Goal: Complete application form

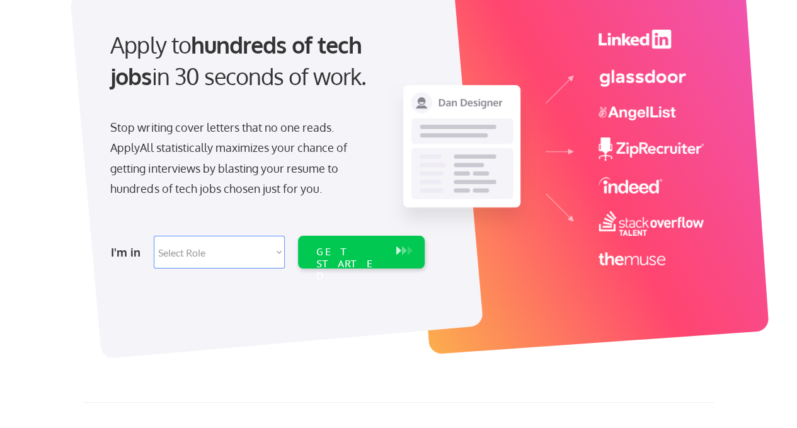
scroll to position [117, 0]
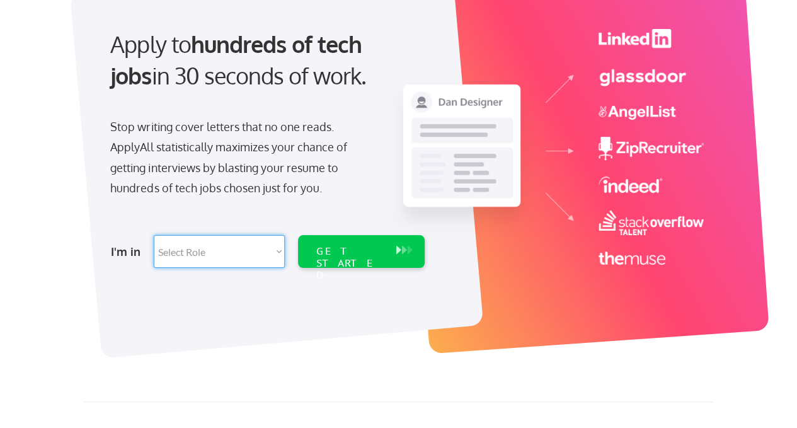
click at [233, 250] on select "Select Role Software Engineering Product Management Customer Success Sales UI/U…" at bounding box center [219, 251] width 131 height 33
select select ""hr_recruiting""
click at [154, 235] on select "Select Role Software Engineering Product Management Customer Success Sales UI/U…" at bounding box center [219, 251] width 131 height 33
select select ""hr_recruiting""
click at [342, 252] on div "GET STARTED" at bounding box center [349, 263] width 67 height 37
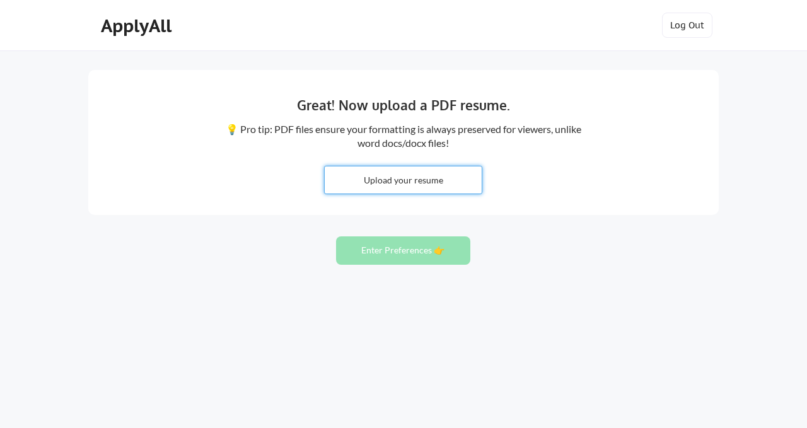
click at [420, 183] on input "file" at bounding box center [403, 179] width 157 height 27
type input "C:\fakepath\[PERSON_NAME] Resume.pdf"
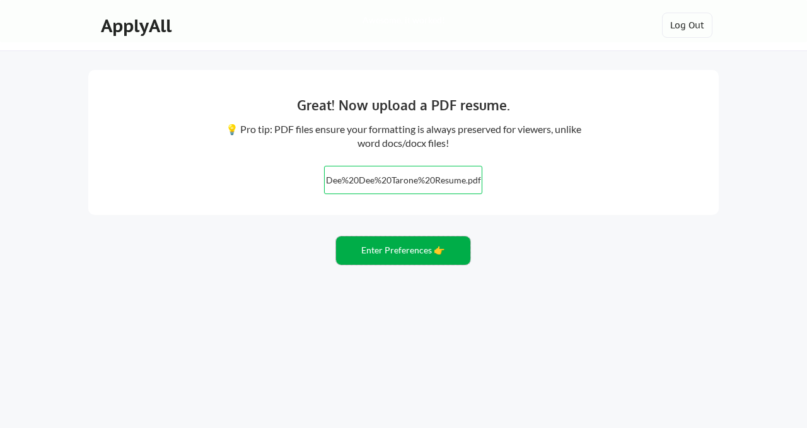
click at [381, 249] on button "Enter Preferences 👉" at bounding box center [403, 250] width 134 height 28
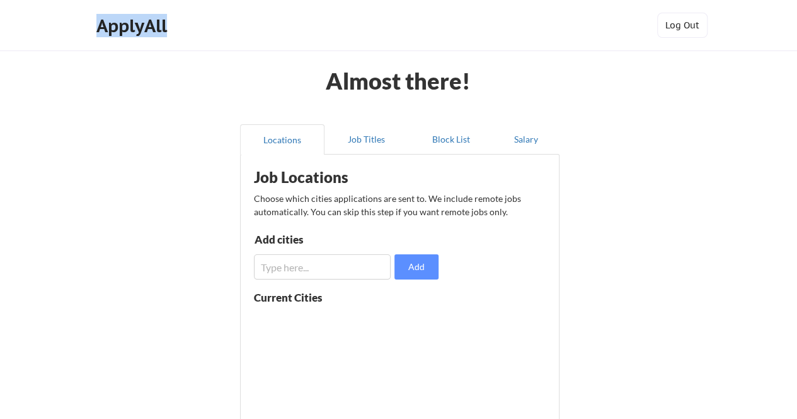
drag, startPoint x: 187, startPoint y: 22, endPoint x: 170, endPoint y: 25, distance: 17.2
click at [170, 25] on div "ApplyAll Log Out" at bounding box center [399, 29] width 630 height 32
copy div "ApplyAll"
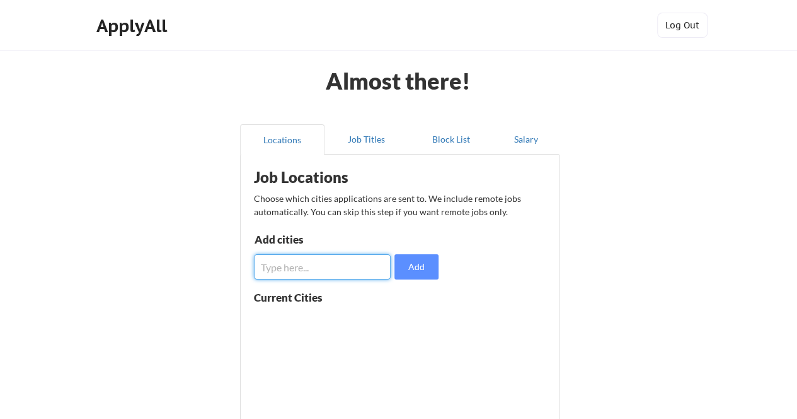
click at [296, 263] on input "input" at bounding box center [322, 266] width 137 height 25
type input "Los Angeles"
click at [409, 269] on button "Add" at bounding box center [417, 266] width 44 height 25
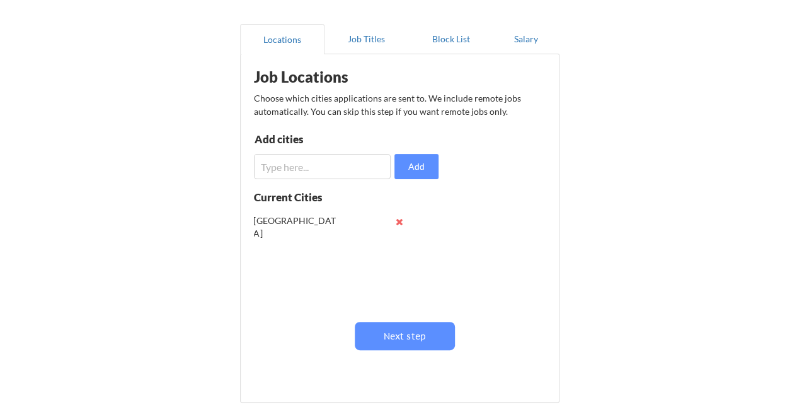
scroll to position [101, 0]
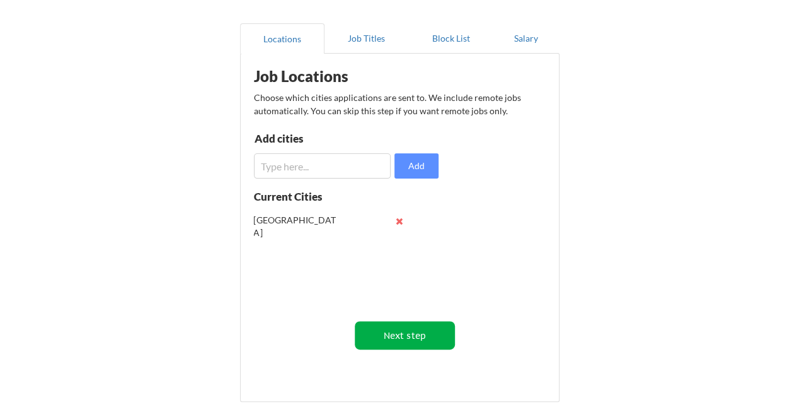
click at [420, 333] on button "Next step" at bounding box center [405, 335] width 100 height 28
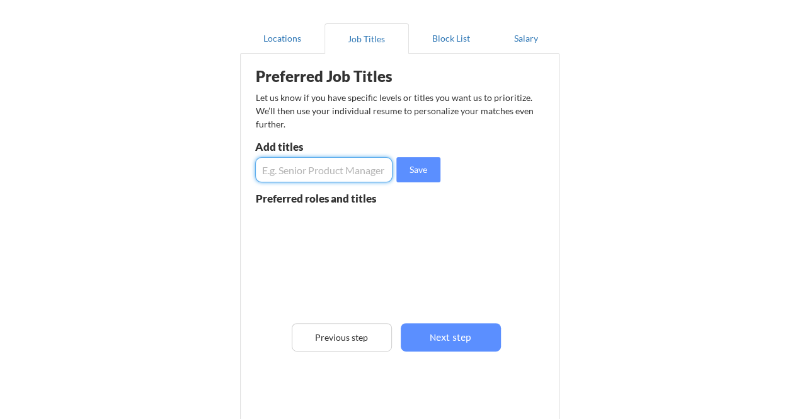
click at [341, 177] on input "input" at bounding box center [324, 169] width 138 height 25
type input "T"
type input "A"
type input "Senior Recruiter"
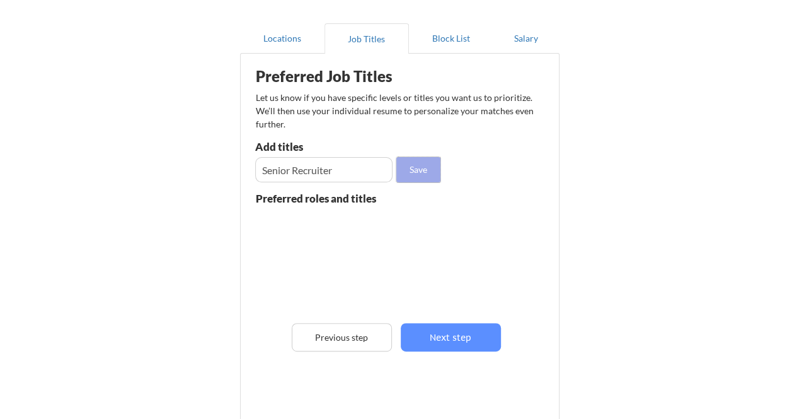
click at [408, 172] on button "Save" at bounding box center [419, 169] width 44 height 25
click at [323, 159] on input "input" at bounding box center [324, 169] width 138 height 25
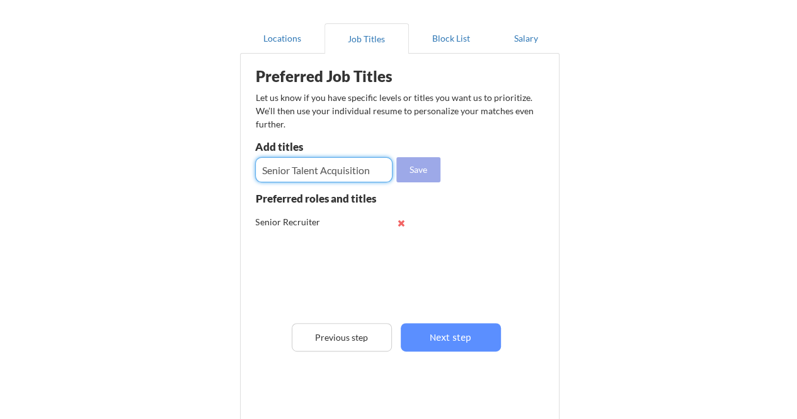
type input "Senior Talent Acquisition"
click at [415, 166] on button "Save" at bounding box center [419, 169] width 44 height 25
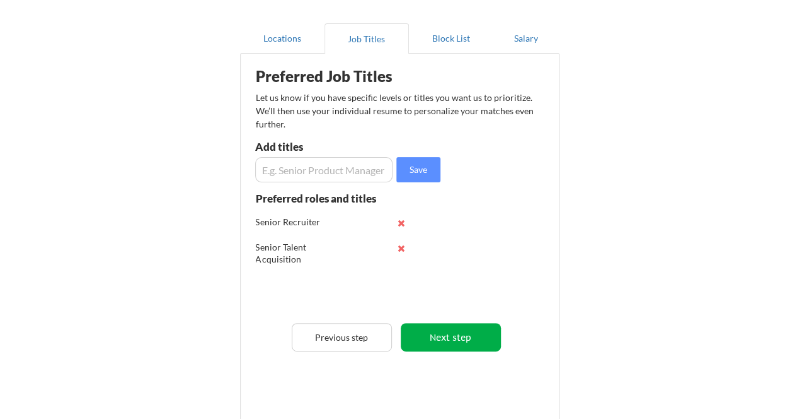
click at [443, 337] on button "Next step" at bounding box center [451, 337] width 100 height 28
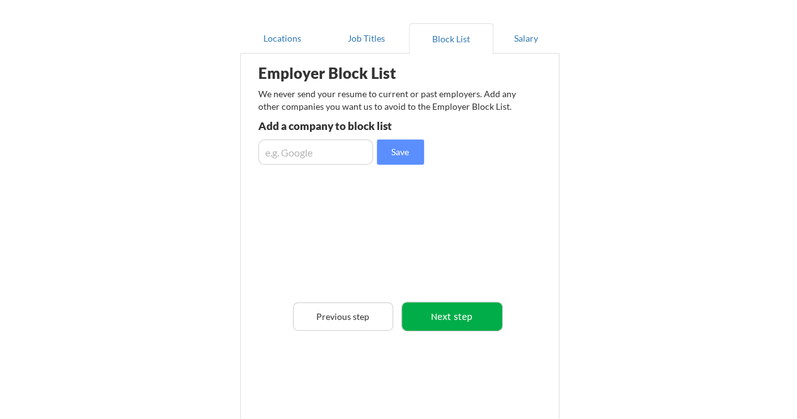
click at [429, 304] on button "Next step" at bounding box center [452, 316] width 100 height 28
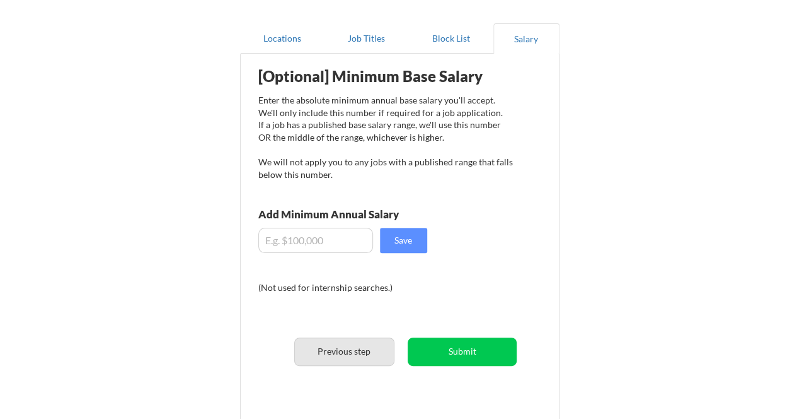
click at [347, 350] on button "Previous step" at bounding box center [344, 351] width 100 height 28
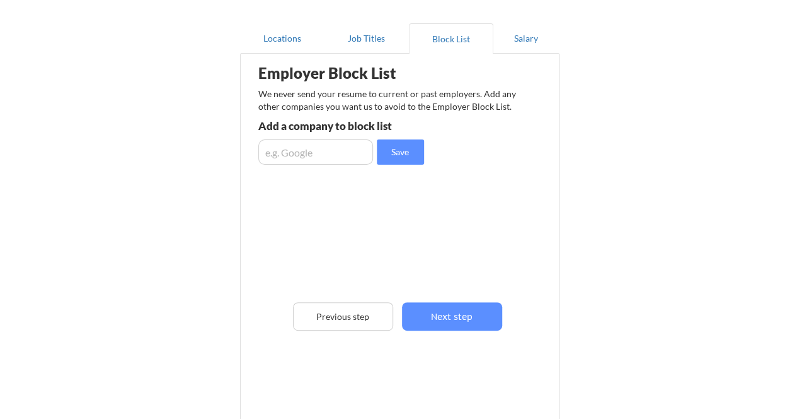
click at [318, 158] on input "input" at bounding box center [315, 151] width 115 height 25
click at [435, 306] on button "Next step" at bounding box center [452, 316] width 100 height 28
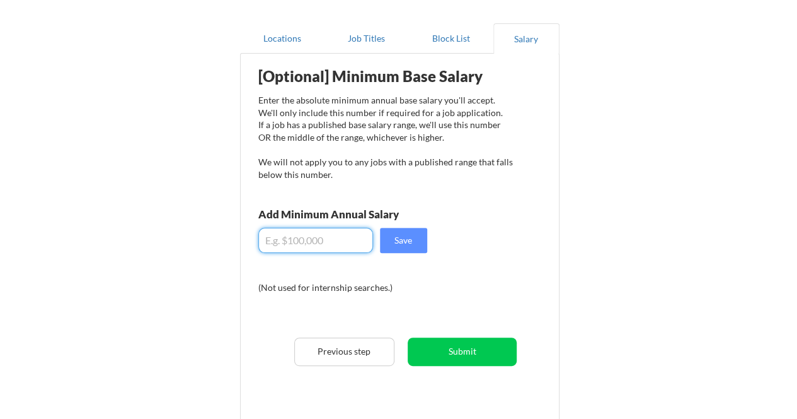
click at [341, 234] on input "input" at bounding box center [315, 240] width 115 height 25
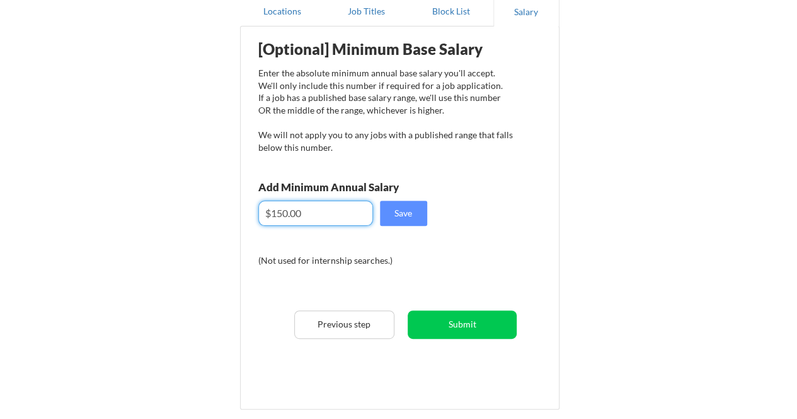
click at [335, 213] on input "input" at bounding box center [315, 212] width 115 height 25
click at [339, 205] on input "input" at bounding box center [315, 212] width 115 height 25
type input "$1"
type input "$150,000"
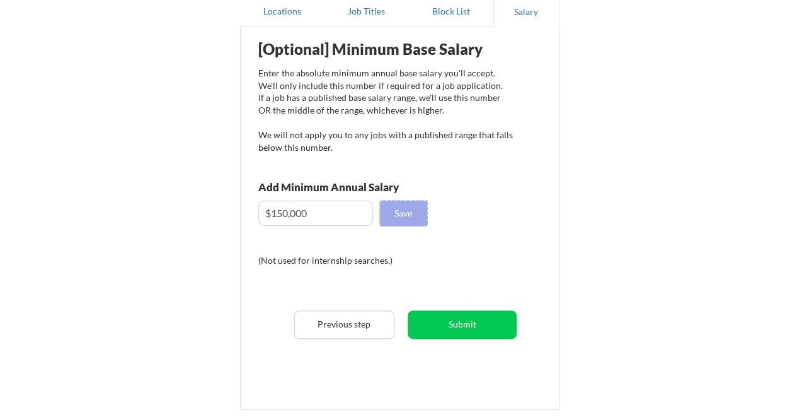
click at [402, 216] on button "Save" at bounding box center [403, 212] width 47 height 25
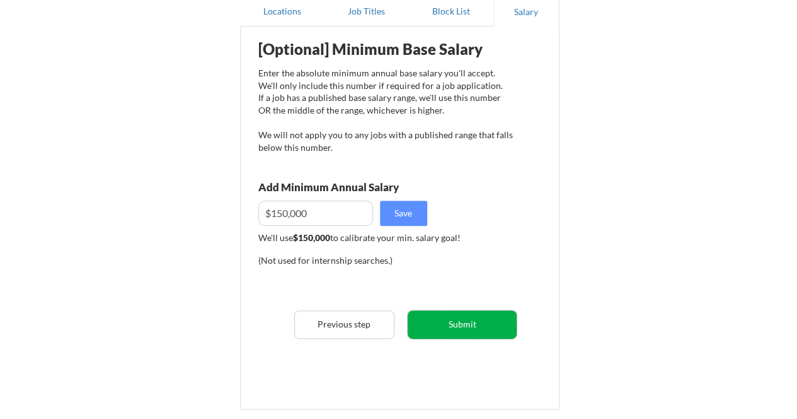
click at [449, 325] on button "Submit" at bounding box center [462, 324] width 109 height 28
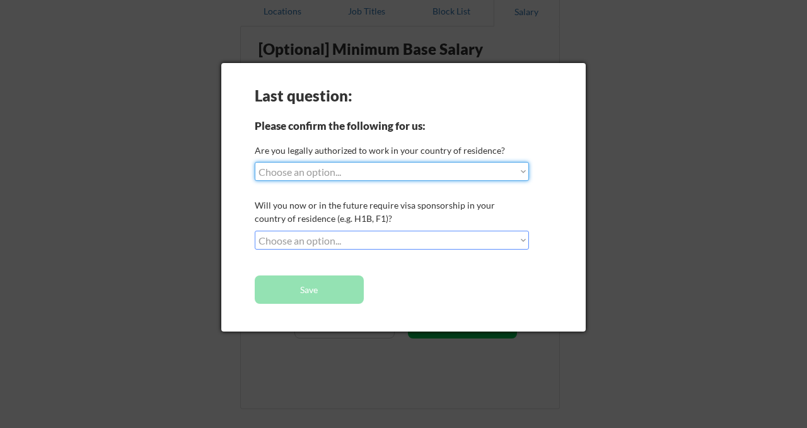
click at [362, 170] on select "Choose an option... Yes, I am a US Citizen Yes, I am a Canadian Citizen Yes, I …" at bounding box center [392, 171] width 274 height 19
select select ""yes__i_am_a_us_citizen""
click at [255, 162] on select "Choose an option... Yes, I am a US Citizen Yes, I am a Canadian Citizen Yes, I …" at bounding box center [392, 171] width 274 height 19
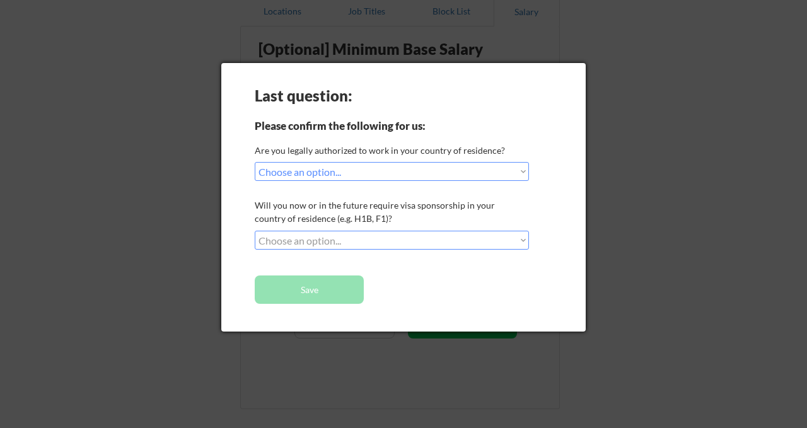
click at [348, 241] on select "Choose an option... No, I will not need sponsorship Yes, I will need sponsorship" at bounding box center [392, 240] width 274 height 19
select select ""no__i_will_not_need_sponsorship""
click at [255, 231] on select "Choose an option... No, I will not need sponsorship Yes, I will need sponsorship" at bounding box center [392, 240] width 274 height 19
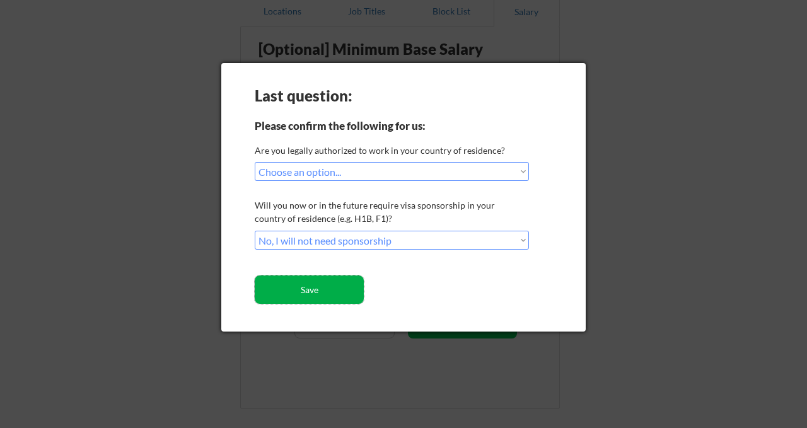
click at [311, 284] on button "Save" at bounding box center [309, 289] width 109 height 28
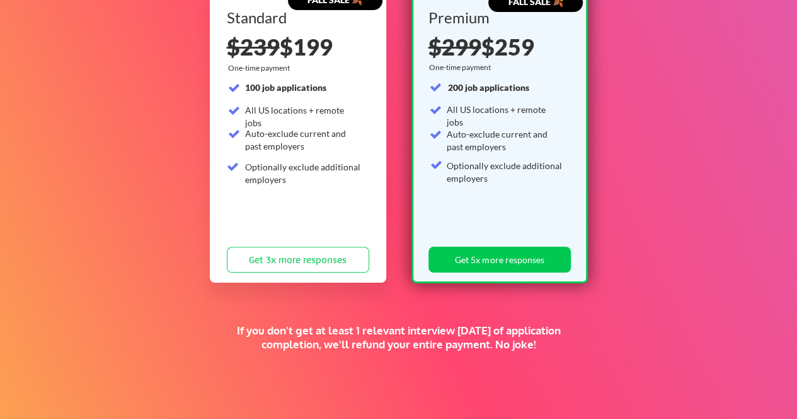
scroll to position [47, 0]
